Goal: Transaction & Acquisition: Download file/media

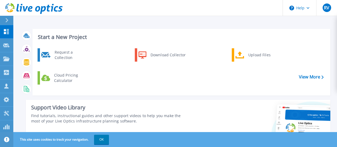
scroll to position [146, 0]
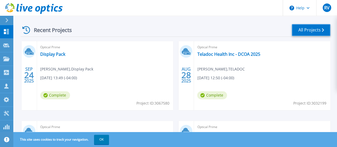
click at [295, 30] on link "All Projects" at bounding box center [310, 30] width 39 height 12
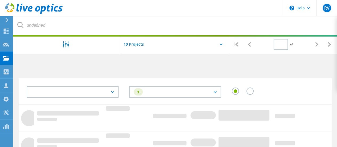
type input "1"
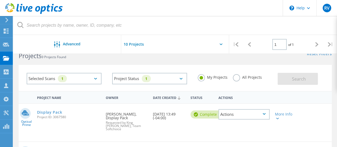
scroll to position [14, 0]
click at [237, 78] on label "All Projects" at bounding box center [247, 75] width 29 height 5
click at [0, 0] on input "All Projects" at bounding box center [0, 0] width 0 height 0
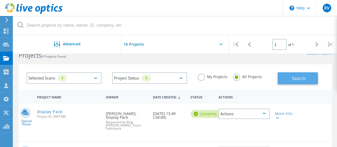
click at [292, 78] on span "Search" at bounding box center [299, 78] width 14 height 6
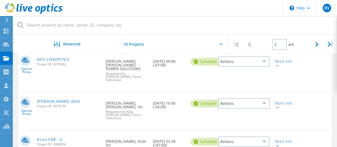
scroll to position [120, 0]
click at [74, 108] on div "[PERSON_NAME] 2025 Project ID: 3079136" at bounding box center [68, 103] width 69 height 20
click at [277, 107] on icon at bounding box center [277, 108] width 3 height 2
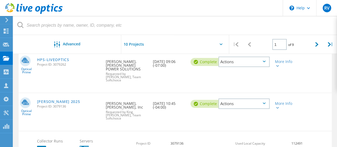
click at [279, 109] on div "More Info" at bounding box center [284, 103] width 25 height 21
click at [277, 107] on icon at bounding box center [277, 108] width 3 height 2
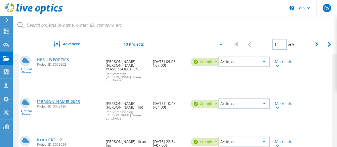
click at [56, 100] on link "[PERSON_NAME] 2025" at bounding box center [58, 102] width 43 height 4
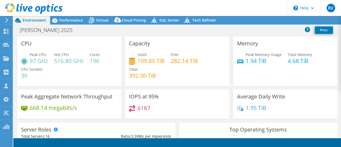
select select "USD"
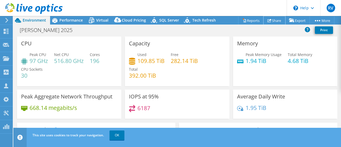
click at [275, 22] on link "Share" at bounding box center [274, 20] width 22 height 8
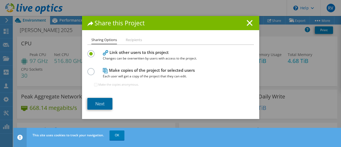
click at [104, 98] on link "Next" at bounding box center [99, 104] width 25 height 12
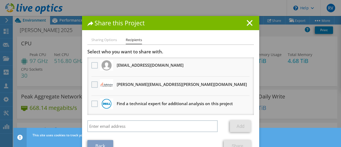
click at [91, 83] on label at bounding box center [95, 84] width 8 height 6
click at [0, 0] on input "checkbox" at bounding box center [0, 0] width 0 height 0
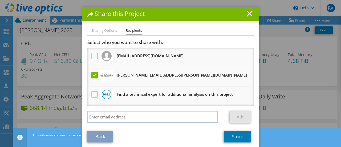
scroll to position [14, 0]
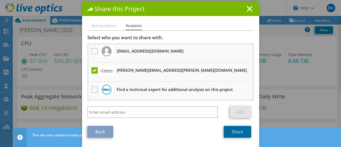
click at [232, 134] on link "Share" at bounding box center [237, 132] width 27 height 12
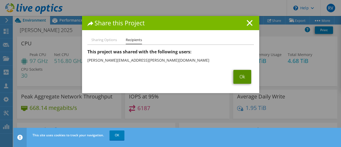
click at [242, 76] on link "Ok" at bounding box center [242, 77] width 18 height 14
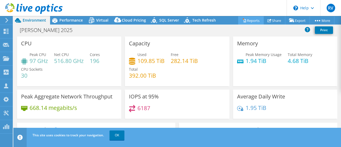
click at [249, 18] on link "Reports" at bounding box center [251, 20] width 26 height 8
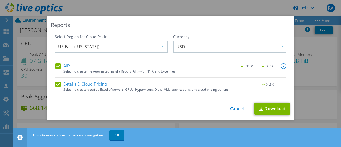
click at [280, 65] on img at bounding box center [282, 65] width 5 height 5
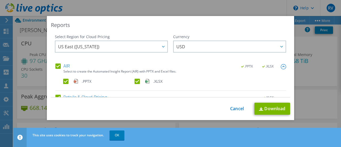
click at [136, 80] on label ".XLSX" at bounding box center [169, 81] width 70 height 5
click at [0, 0] on input ".XLSX" at bounding box center [0, 0] width 0 height 0
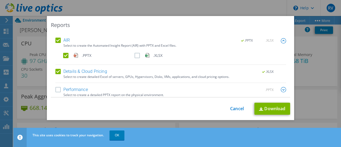
scroll to position [29, 0]
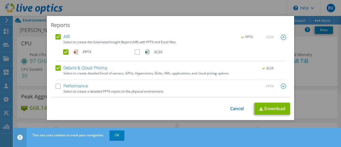
click at [55, 87] on label "Performance" at bounding box center [71, 85] width 32 height 5
click at [0, 0] on input "Performance" at bounding box center [0, 0] width 0 height 0
click at [280, 86] on img at bounding box center [282, 85] width 5 height 5
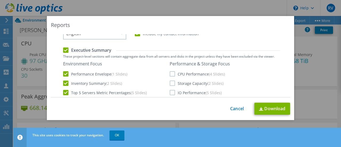
scroll to position [109, 0]
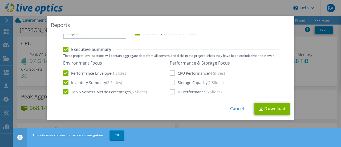
click at [64, 91] on label "Top 5 Servers Metric Percentages (5 Slides)" at bounding box center [105, 91] width 84 height 5
click at [0, 0] on input "Top 5 Servers Metric Percentages (5 Slides)" at bounding box center [0, 0] width 0 height 0
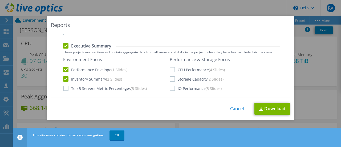
click at [172, 80] on label "Storage Capacity (2 Slides)" at bounding box center [197, 78] width 54 height 5
click at [0, 0] on input "Storage Capacity (2 Slides)" at bounding box center [0, 0] width 0 height 0
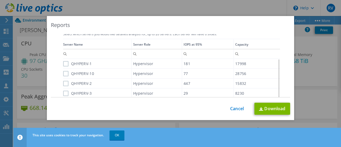
scroll to position [189, 0]
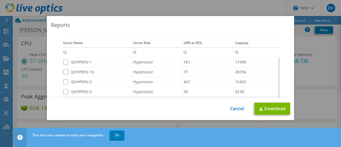
click at [64, 61] on label "QHYPERV-1" at bounding box center [77, 61] width 29 height 5
click at [0, 0] on input "QHYPERV-1" at bounding box center [0, 0] width 0 height 0
click at [63, 73] on label "QHYPERV-10" at bounding box center [78, 71] width 31 height 5
click at [0, 0] on input "QHYPERV-10" at bounding box center [0, 0] width 0 height 0
click at [63, 82] on div "Data grid" at bounding box center [63, 87] width 1 height 101
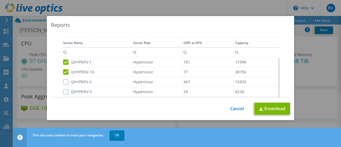
click at [63, 81] on div "Data grid" at bounding box center [63, 87] width 1 height 101
click at [63, 82] on label "QHYPERV-2" at bounding box center [77, 81] width 29 height 5
click at [0, 0] on input "QHYPERV-2" at bounding box center [0, 0] width 0 height 0
click at [63, 90] on label "QHYPERV-3" at bounding box center [77, 91] width 29 height 5
click at [0, 0] on input "QHYPERV-3" at bounding box center [0, 0] width 0 height 0
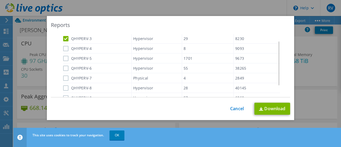
scroll to position [16, 0]
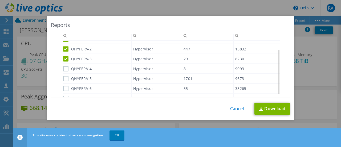
click at [64, 69] on label "QHYPERV-4" at bounding box center [77, 68] width 29 height 5
click at [0, 0] on input "QHYPERV-4" at bounding box center [0, 0] width 0 height 0
click at [64, 79] on label "QHYPERV-5" at bounding box center [77, 77] width 29 height 5
click at [0, 0] on input "QHYPERV-5" at bounding box center [0, 0] width 0 height 0
click at [64, 87] on label "QHYPERV-6" at bounding box center [77, 87] width 29 height 5
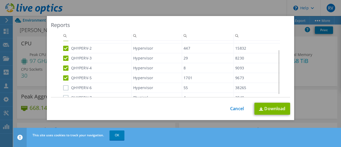
click at [0, 0] on input "QHYPERV-6" at bounding box center [0, 0] width 0 height 0
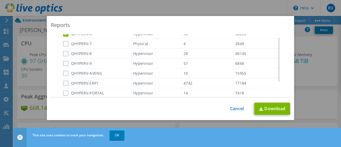
scroll to position [44, 0]
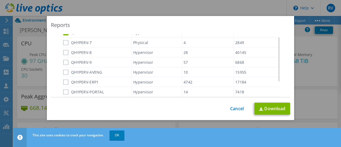
click at [64, 42] on label "QHYPERV-7" at bounding box center [77, 42] width 29 height 5
click at [0, 0] on input "QHYPERV-7" at bounding box center [0, 0] width 0 height 0
click at [63, 51] on label "QHYPERV-8" at bounding box center [77, 51] width 29 height 5
click at [0, 0] on input "QHYPERV-8" at bounding box center [0, 0] width 0 height 0
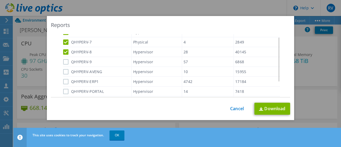
click at [63, 59] on label "QHYPERV-9" at bounding box center [77, 61] width 29 height 5
click at [0, 0] on input "QHYPERV-9" at bounding box center [0, 0] width 0 height 0
click at [63, 71] on label "QHYPERV-AVENG" at bounding box center [82, 71] width 39 height 5
click at [0, 0] on input "QHYPERV-AVENG" at bounding box center [0, 0] width 0 height 0
click at [64, 81] on label "QHYPERV-ERP1" at bounding box center [80, 81] width 35 height 5
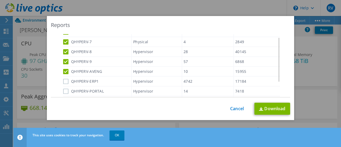
click at [0, 0] on input "QHYPERV-ERP1" at bounding box center [0, 0] width 0 height 0
click at [64, 90] on label "QHYPERV-PORTAL" at bounding box center [83, 90] width 41 height 5
click at [0, 0] on input "QHYPERV-PORTAL" at bounding box center [0, 0] width 0 height 0
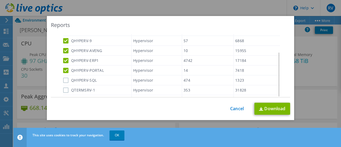
scroll to position [234, 0]
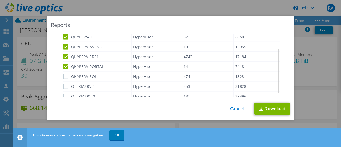
click at [66, 76] on label "QHYPERV-SQL" at bounding box center [80, 75] width 34 height 5
click at [0, 0] on input "QHYPERV-SQL" at bounding box center [0, 0] width 0 height 0
click at [64, 87] on label "QTERMSRV-1" at bounding box center [79, 85] width 32 height 5
click at [0, 0] on input "QTERMSRV-1" at bounding box center [0, 0] width 0 height 0
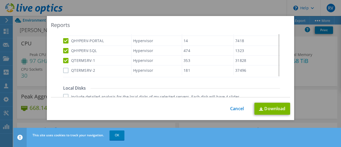
scroll to position [258, 0]
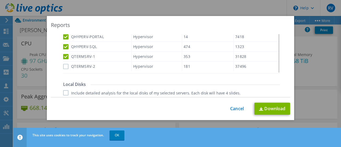
click at [63, 65] on label "QTERMSRV-2" at bounding box center [79, 66] width 32 height 5
click at [0, 0] on input "QTERMSRV-2" at bounding box center [0, 0] width 0 height 0
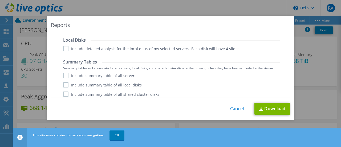
scroll to position [302, 0]
click at [64, 74] on label "Include summary table of all servers" at bounding box center [99, 75] width 73 height 5
click at [0, 0] on input "Include summary table of all servers" at bounding box center [0, 0] width 0 height 0
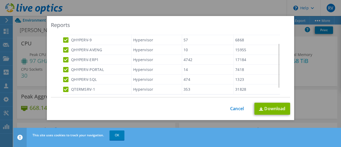
scroll to position [0, 0]
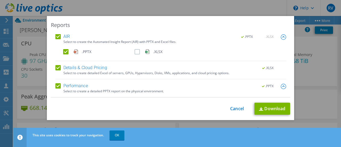
click at [91, 65] on label "Details & Cloud Pricing" at bounding box center [81, 67] width 52 height 5
click at [0, 0] on input "Details & Cloud Pricing" at bounding box center [0, 0] width 0 height 0
click at [91, 65] on label "Details & Cloud Pricing" at bounding box center [81, 67] width 52 height 5
click at [0, 0] on input "Details & Cloud Pricing" at bounding box center [0, 0] width 0 height 0
click at [277, 110] on link "Download" at bounding box center [272, 108] width 36 height 12
